Goal: Task Accomplishment & Management: Manage account settings

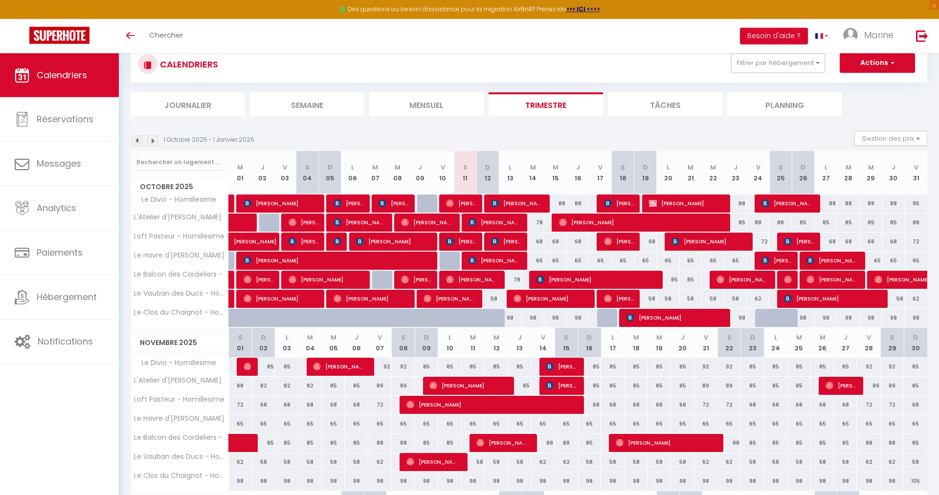
scroll to position [50, 0]
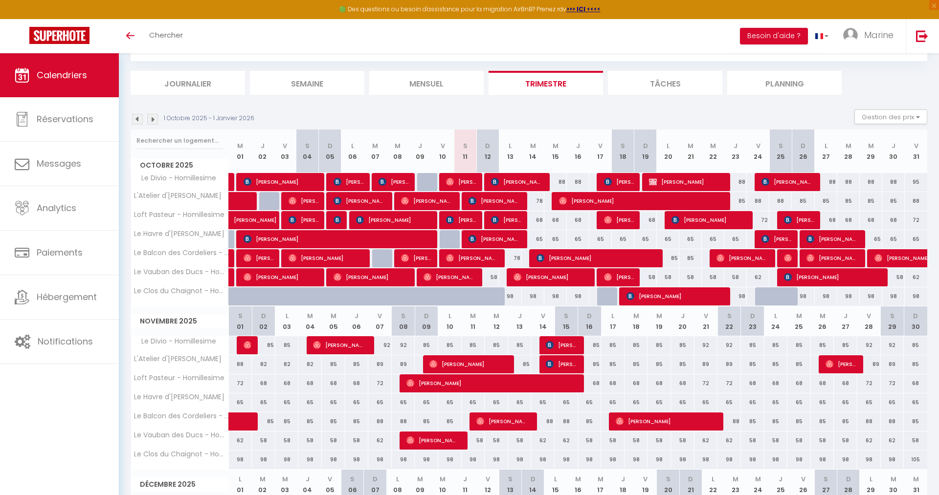
click at [572, 346] on span "[PERSON_NAME]" at bounding box center [561, 345] width 30 height 19
select select "KO"
select select "0"
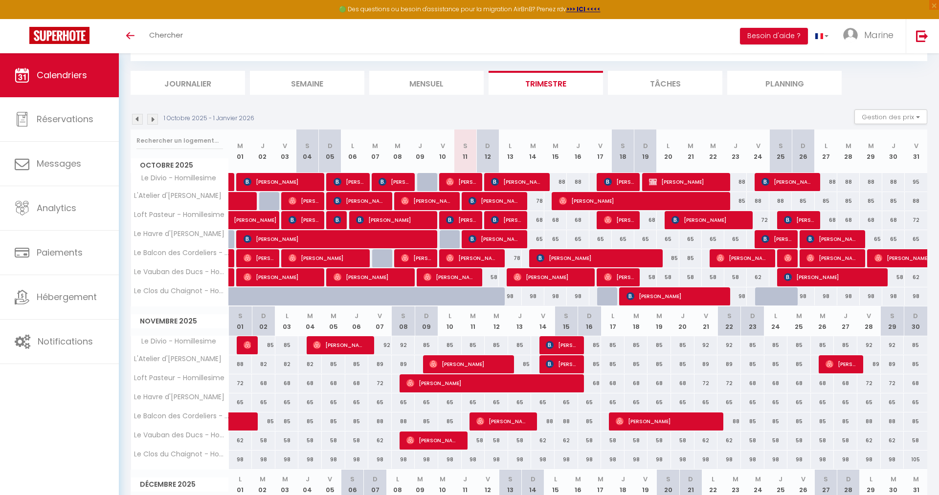
select select "1"
select select
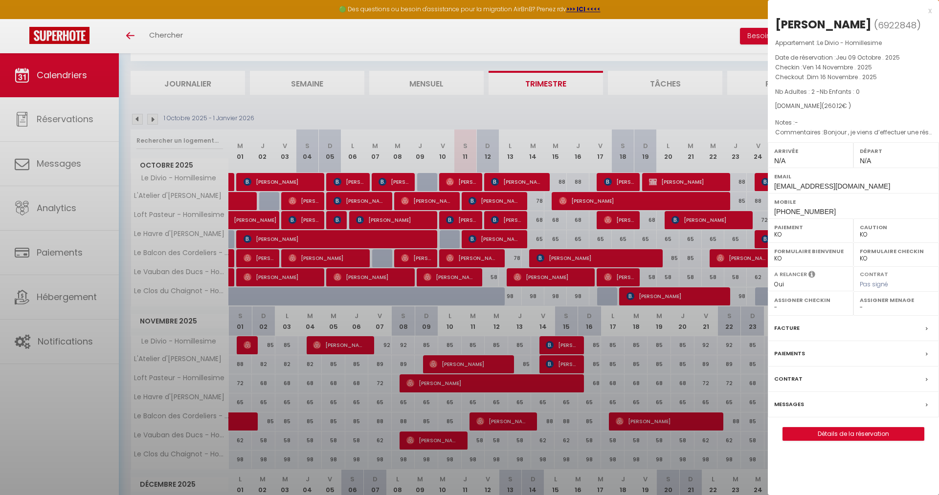
select select "42932"
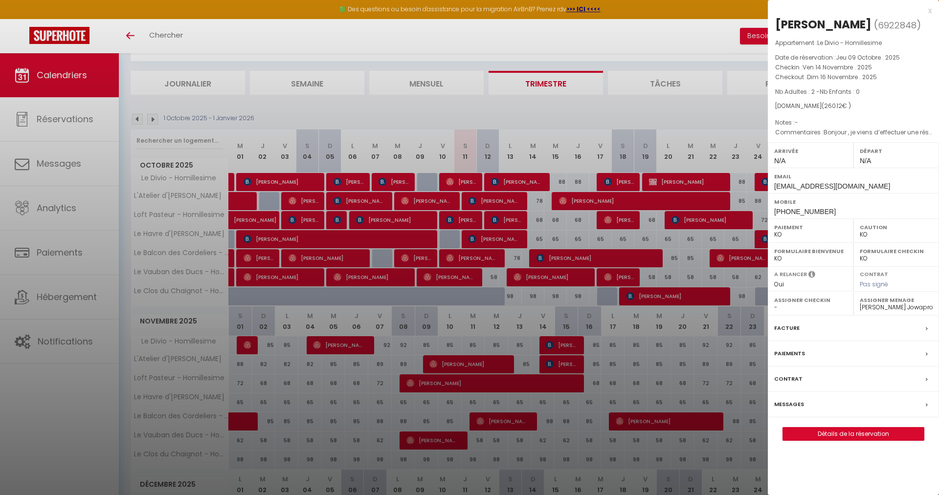
click at [774, 230] on select "OK KO" at bounding box center [810, 234] width 73 height 9
select select "OK"
click option "OK" at bounding box center [0, 0] width 0 height 0
click at [773, 403] on div "Messages" at bounding box center [853, 404] width 171 height 25
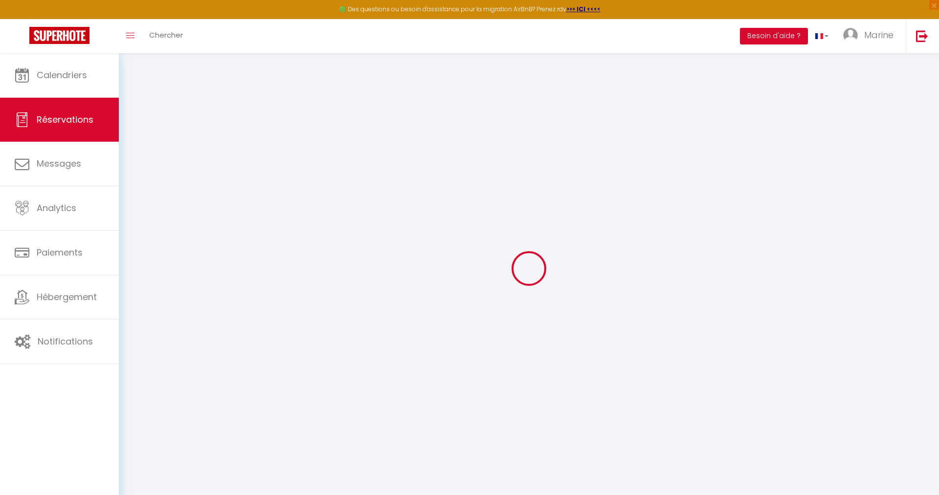
select select
checkbox input "false"
select select
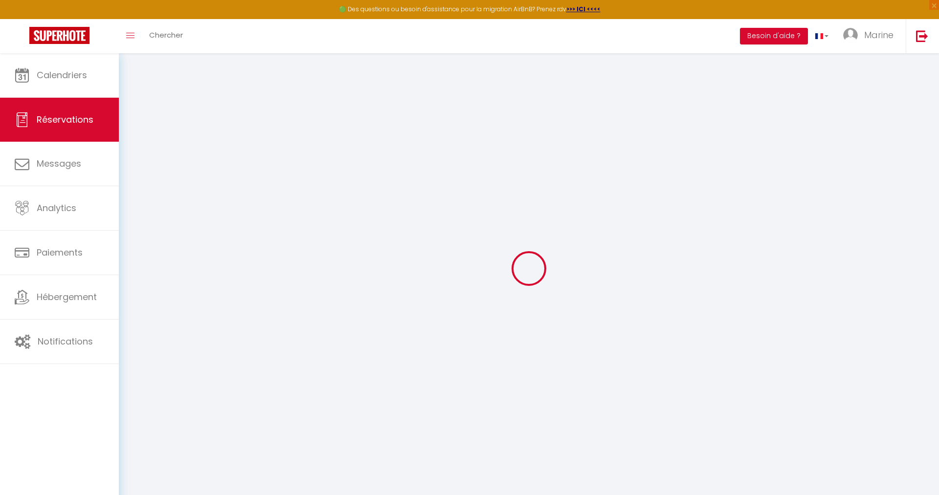
checkbox input "false"
type textarea "Bonjour , je viens d’effectuer une réservation pour le week-end du [DATE] . Nou…"
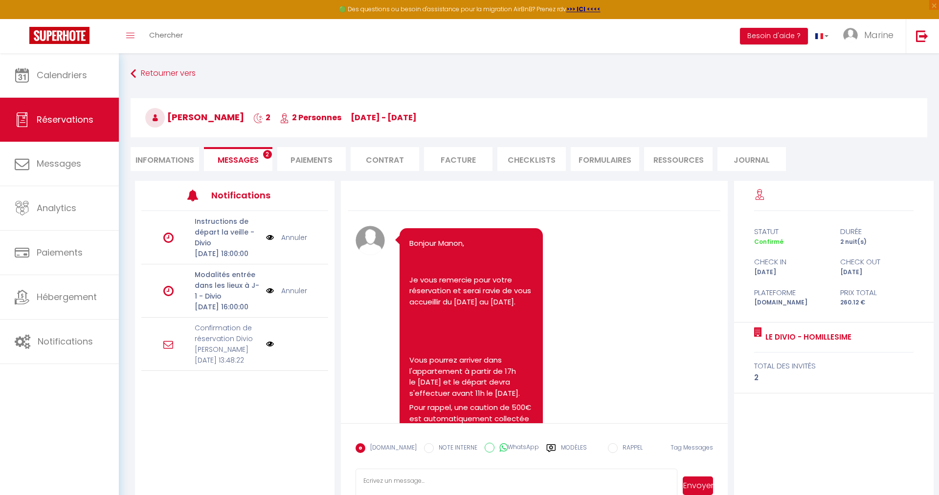
scroll to position [1580, 0]
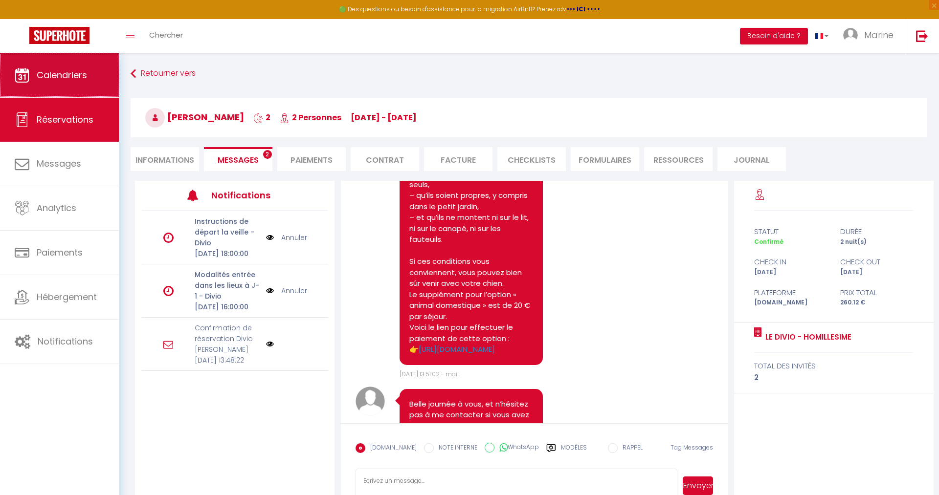
click at [51, 78] on span "Calendriers" at bounding box center [62, 75] width 50 height 12
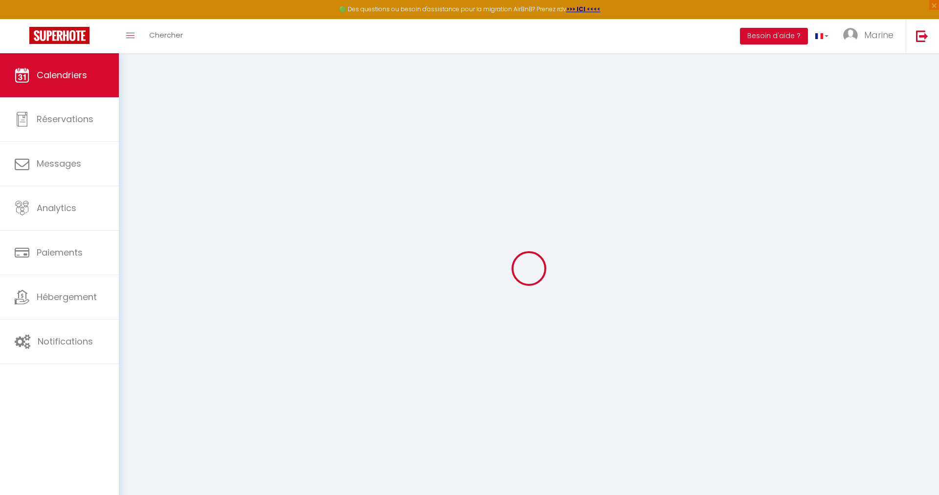
select select
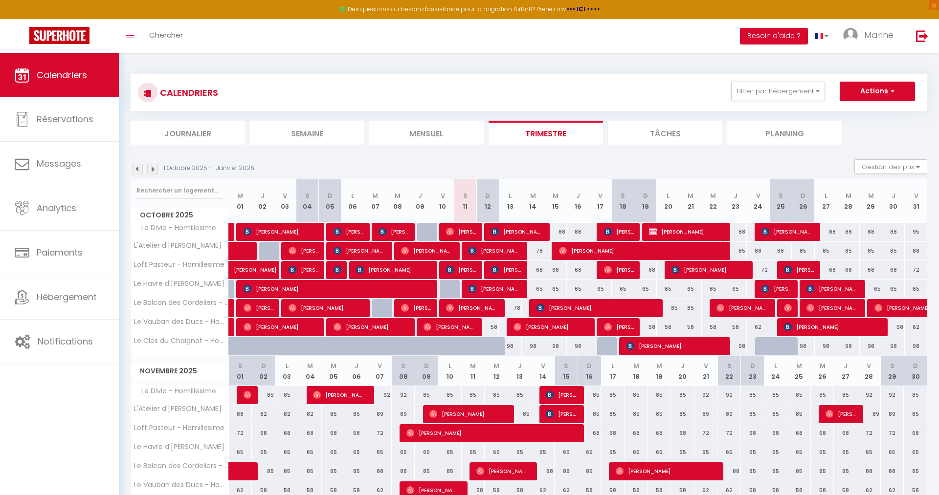
click at [725, 270] on span "[PERSON_NAME]" at bounding box center [708, 270] width 75 height 19
select select "KO"
select select "0"
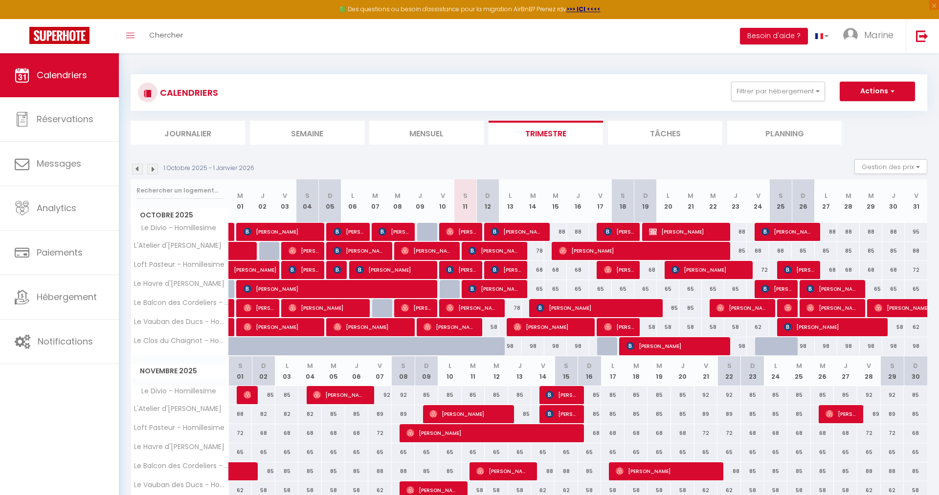
select select "1"
select select
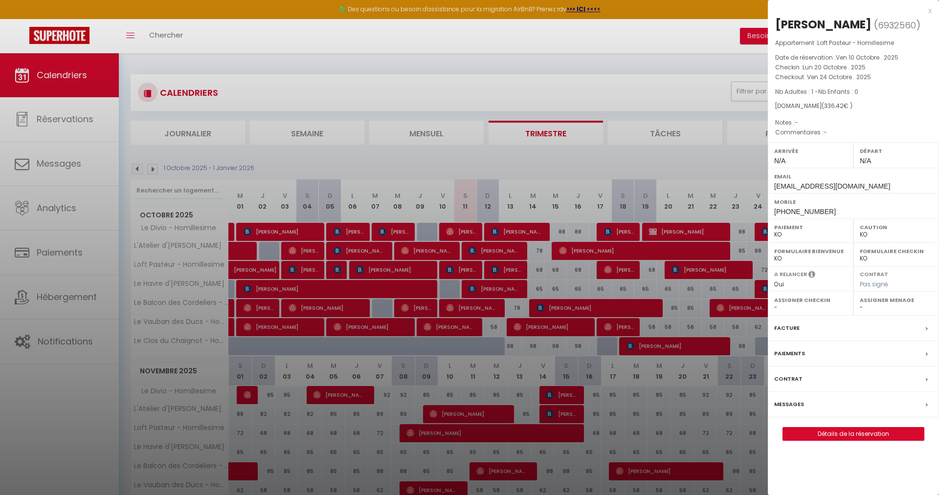
select select "36675"
click at [774, 230] on select "OK KO" at bounding box center [810, 234] width 73 height 9
select select "OK"
click option "OK" at bounding box center [0, 0] width 0 height 0
click at [527, 70] on div at bounding box center [469, 247] width 939 height 495
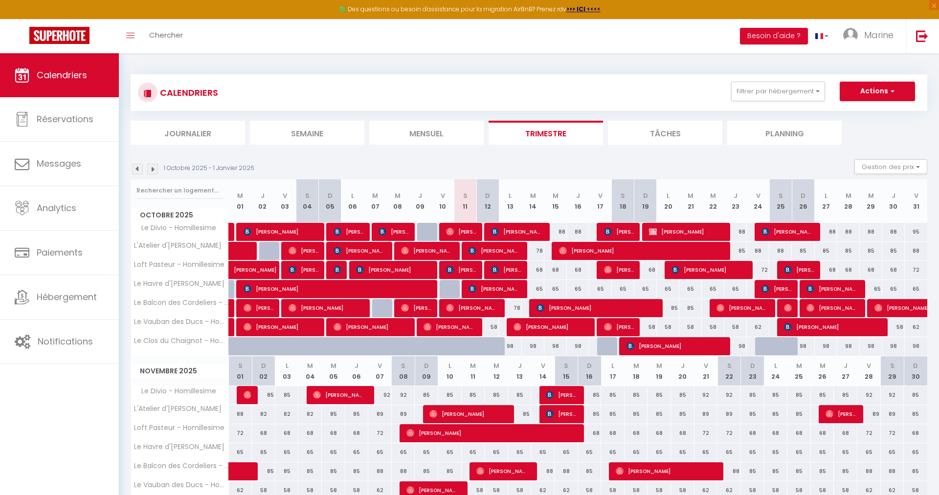
click at [709, 270] on span "[PERSON_NAME]" at bounding box center [708, 270] width 75 height 19
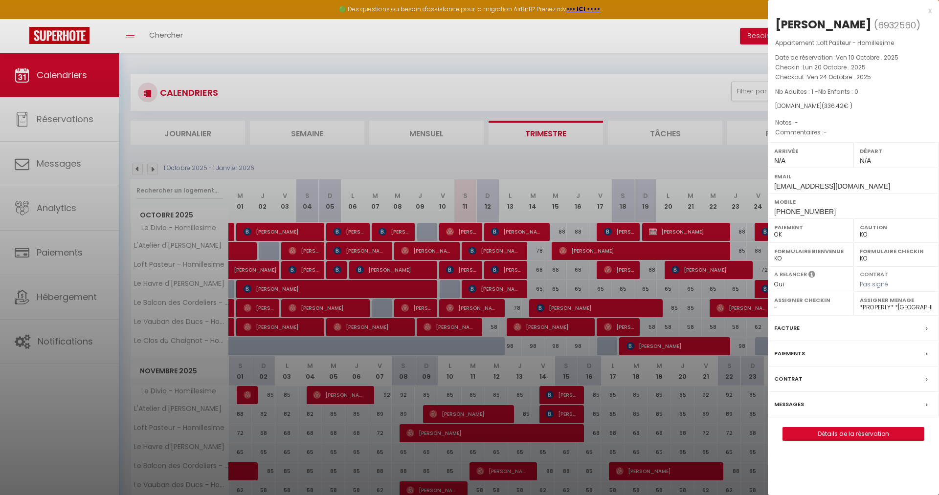
click at [782, 403] on label "Messages" at bounding box center [789, 404] width 30 height 10
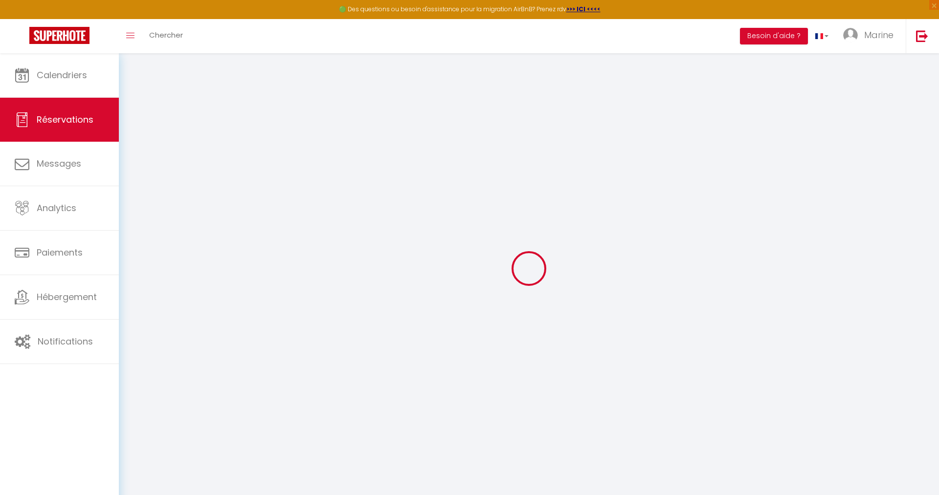
select select
checkbox input "false"
select select
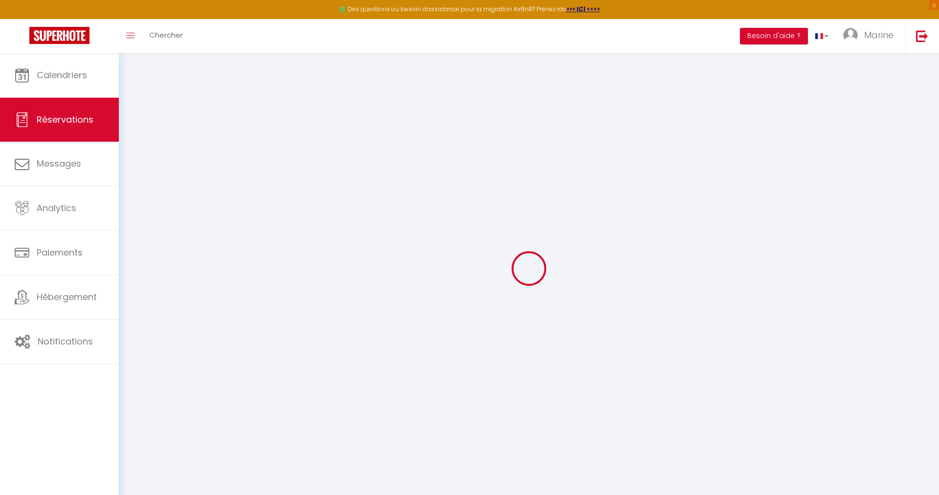
checkbox input "false"
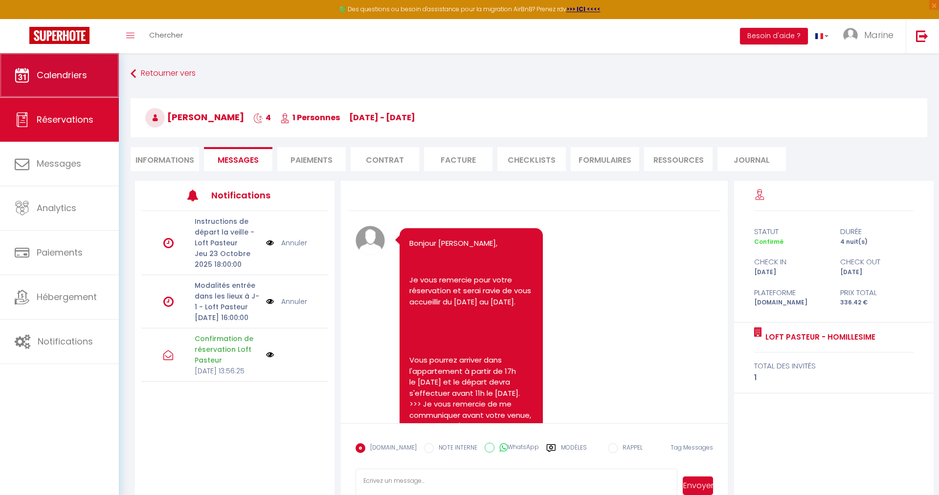
click at [27, 78] on icon at bounding box center [22, 75] width 15 height 15
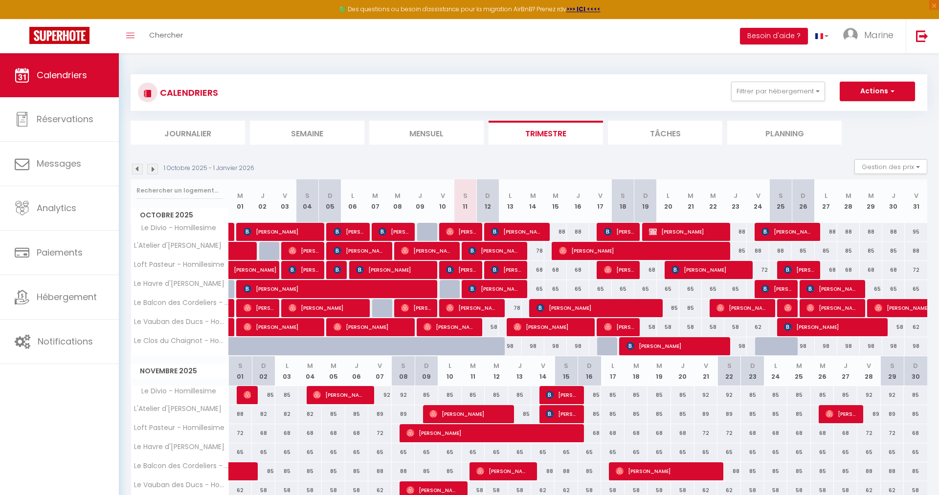
click at [522, 230] on span "[PERSON_NAME]" at bounding box center [517, 231] width 52 height 19
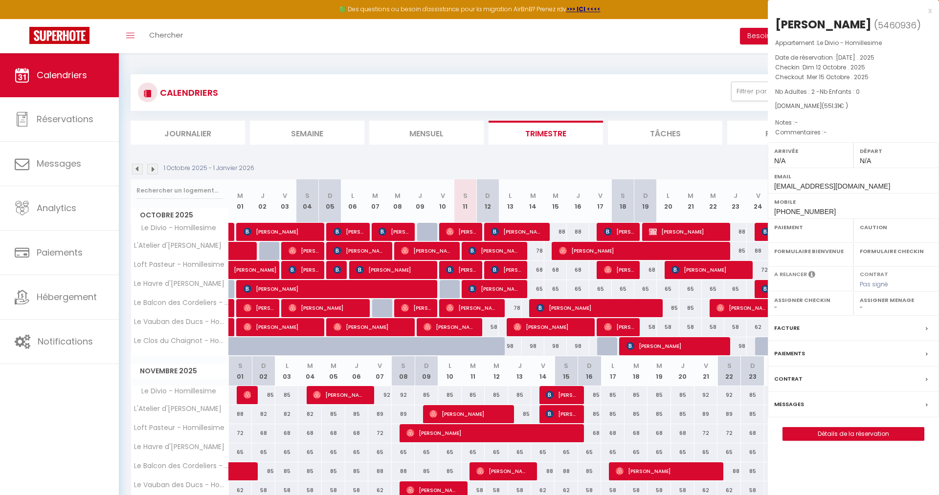
select select "OK"
select select "0"
select select "1"
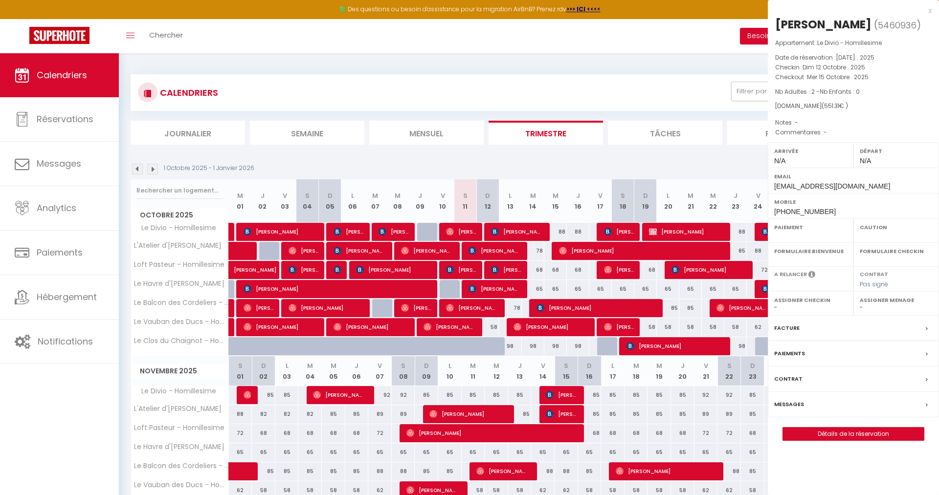
select select
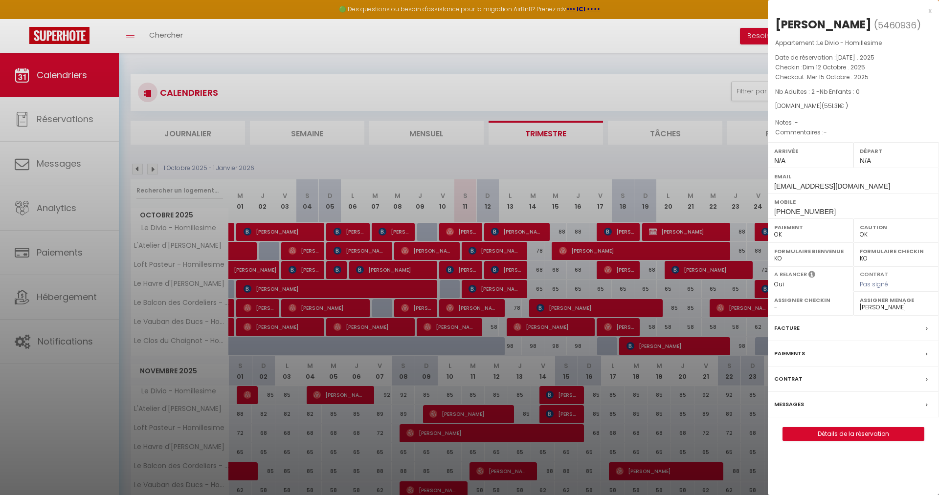
click at [522, 230] on div at bounding box center [469, 247] width 939 height 495
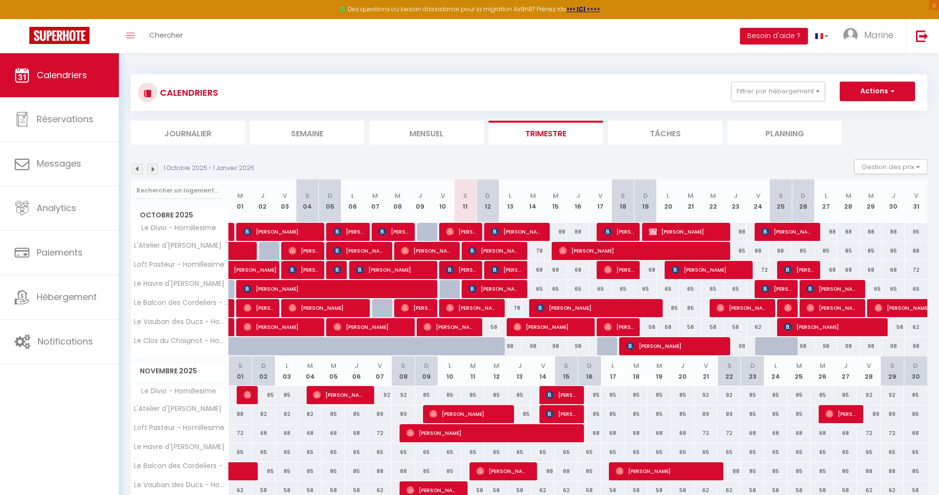
click at [508, 272] on span "[PERSON_NAME]" at bounding box center [506, 270] width 30 height 19
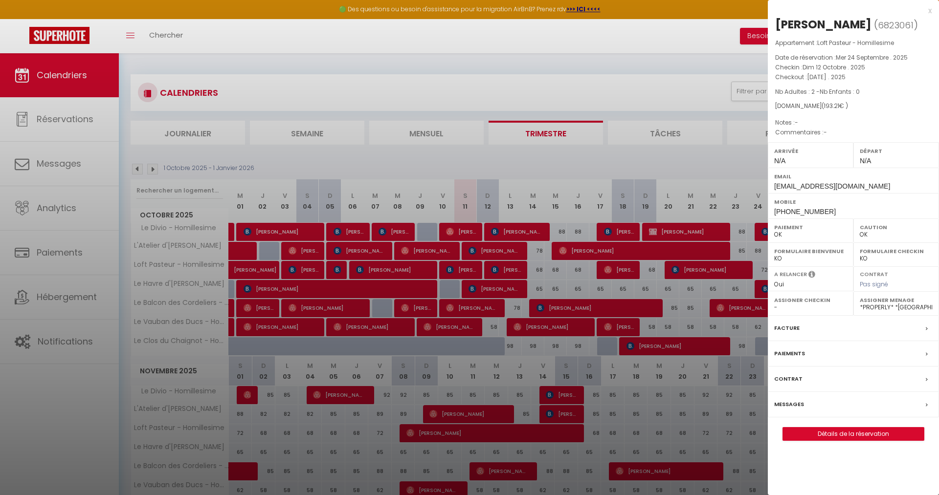
click at [508, 272] on div at bounding box center [469, 247] width 939 height 495
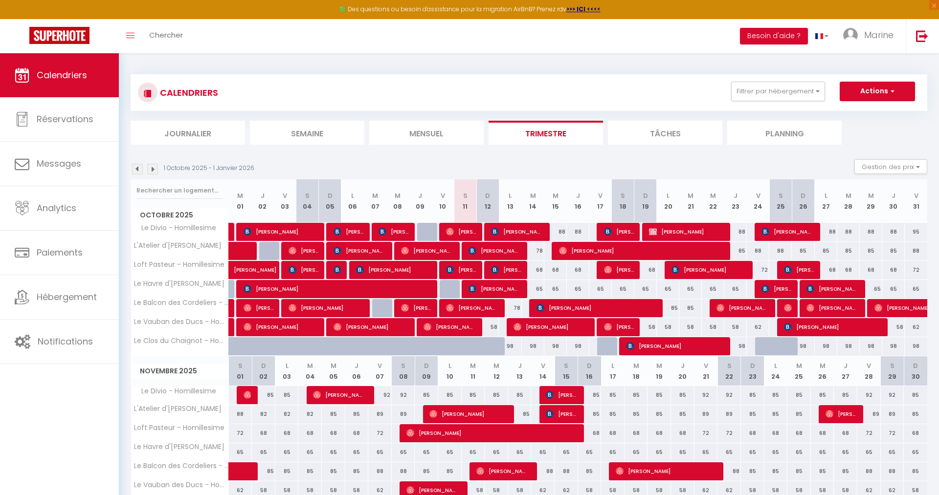
click at [501, 288] on span "[PERSON_NAME]" at bounding box center [494, 289] width 52 height 19
select select "42932"
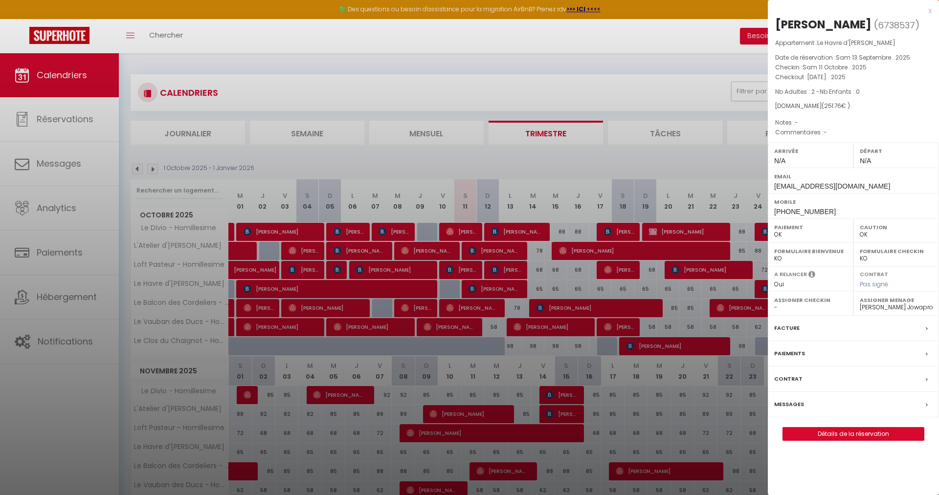
click at [501, 288] on div at bounding box center [469, 247] width 939 height 495
